Goal: Task Accomplishment & Management: Use online tool/utility

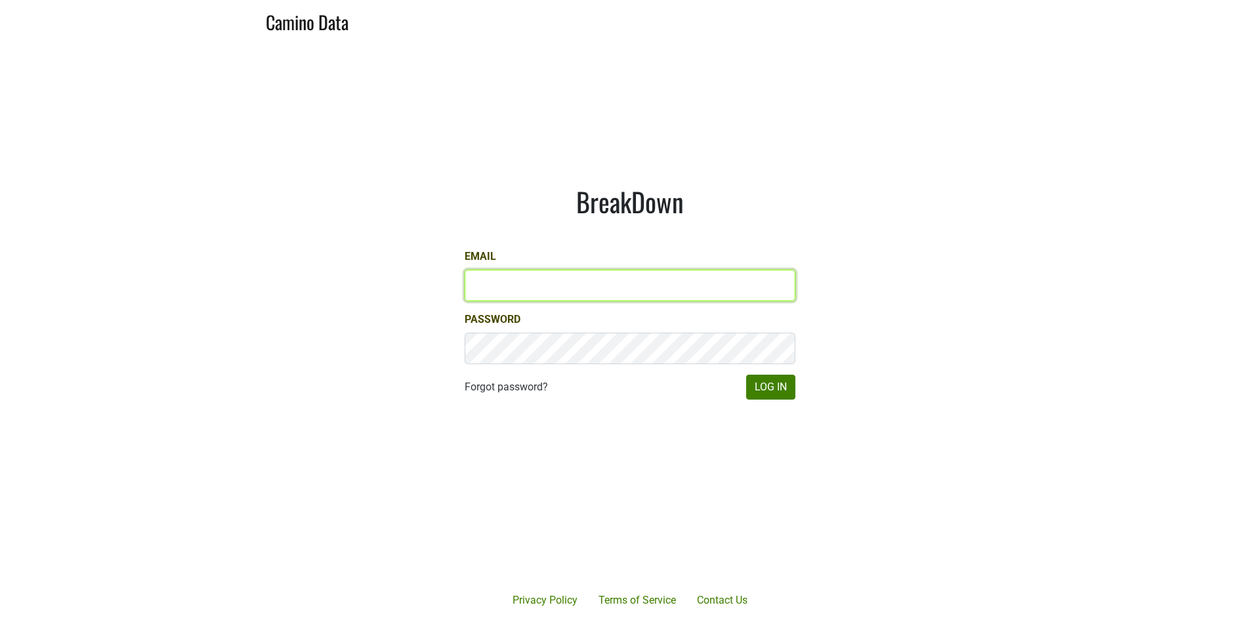
click at [543, 285] on input "Email" at bounding box center [629, 285] width 331 height 31
type input "matt@dumol.com"
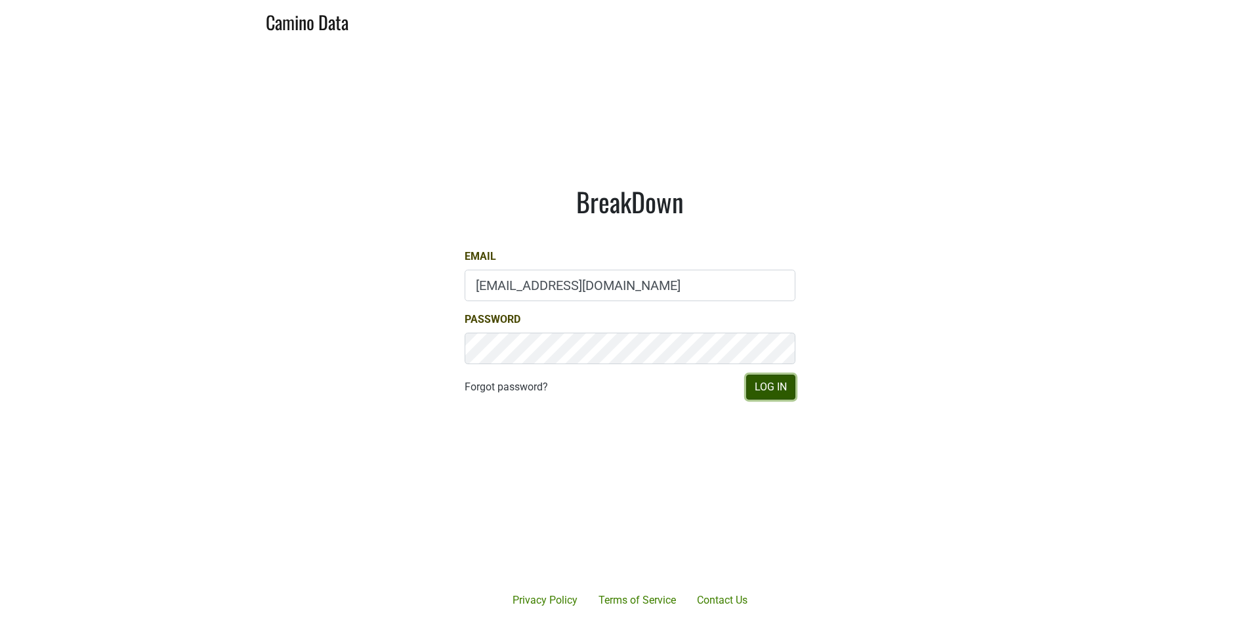
click at [746, 377] on button "Log In" at bounding box center [770, 387] width 49 height 25
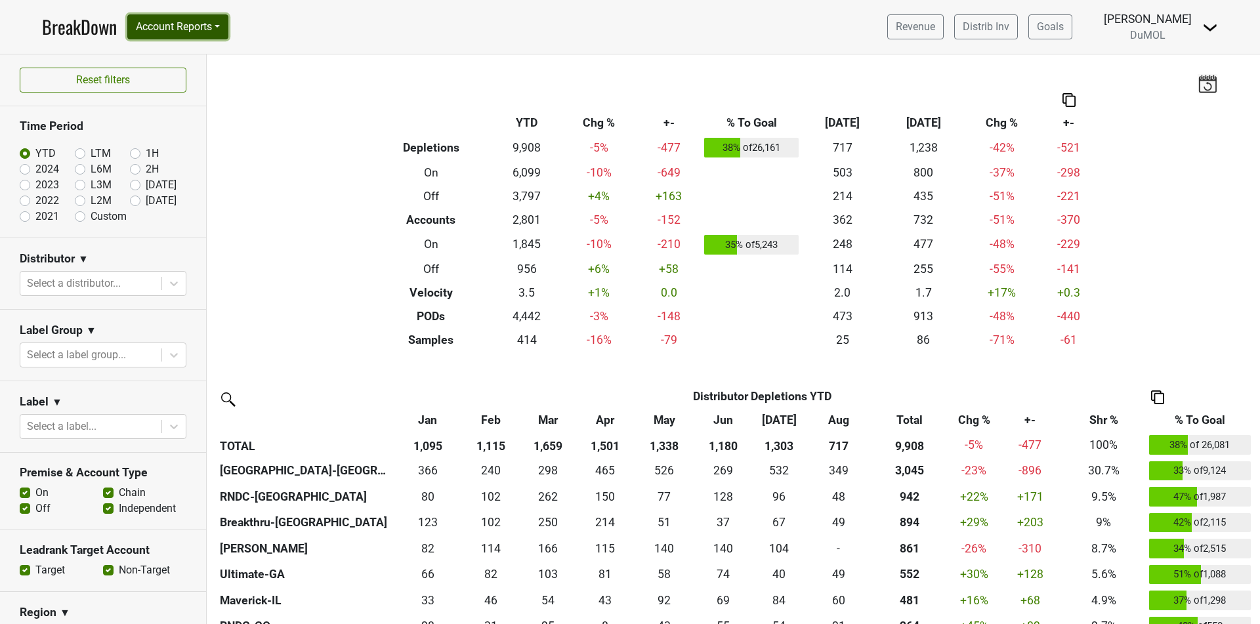
click at [197, 31] on button "Account Reports" at bounding box center [177, 26] width 101 height 25
click at [204, 63] on link "SuperRanker" at bounding box center [186, 57] width 116 height 21
